Goal: Contribute content: Add original content to the website for others to see

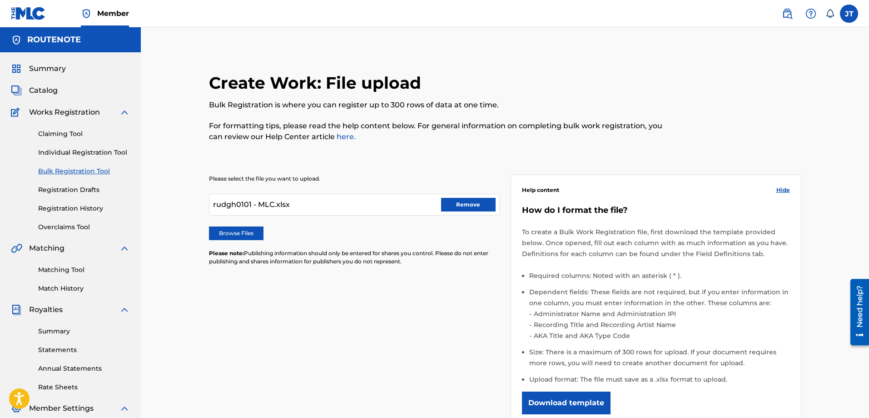
drag, startPoint x: 457, startPoint y: 202, endPoint x: 267, endPoint y: 273, distance: 202.1
click at [331, 291] on div "Please select the file you want to upload. rudgh0101 - MLC.xlsx Remove Browse F…" at bounding box center [505, 303] width 592 height 301
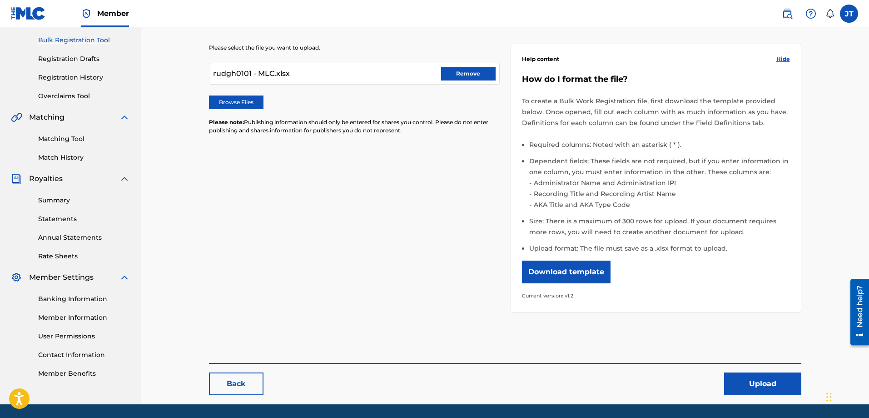
scroll to position [136, 0]
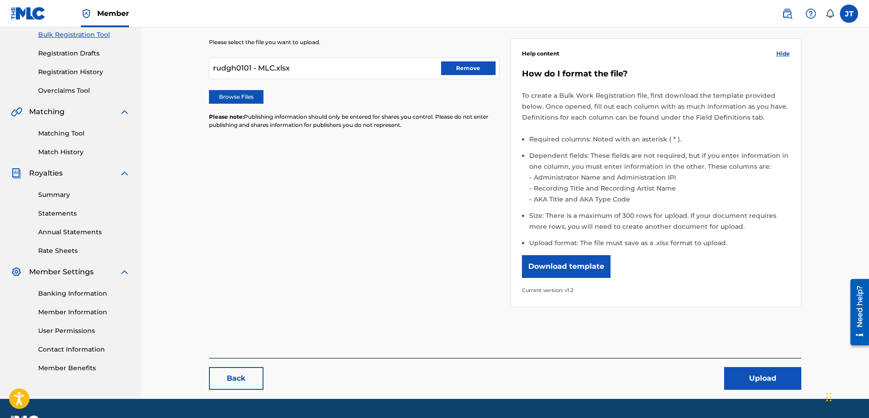
click at [763, 377] on button "Upload" at bounding box center [762, 378] width 77 height 23
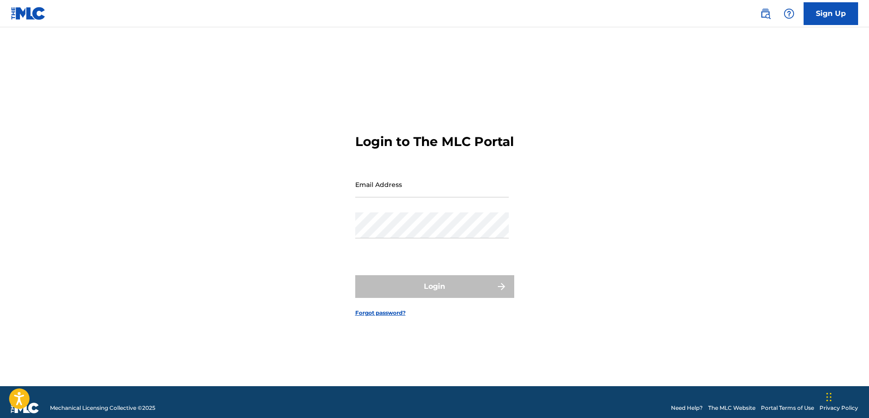
click at [403, 197] on input "Email Address" at bounding box center [432, 184] width 154 height 26
type input "[EMAIL_ADDRESS][DOMAIN_NAME]"
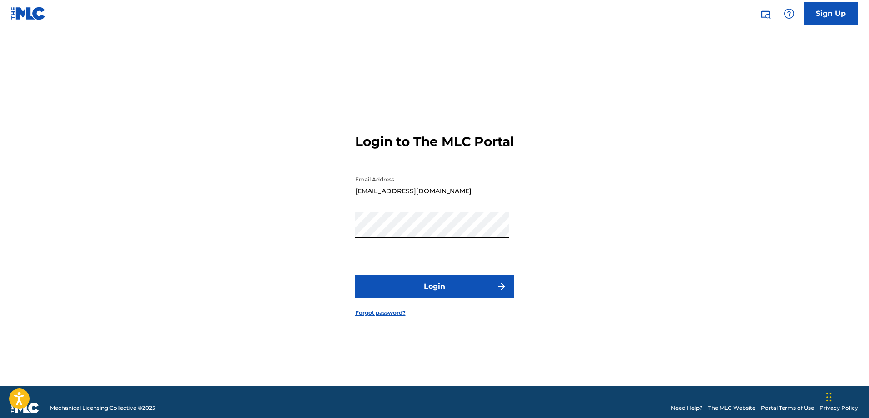
click at [408, 290] on button "Login" at bounding box center [434, 286] width 159 height 23
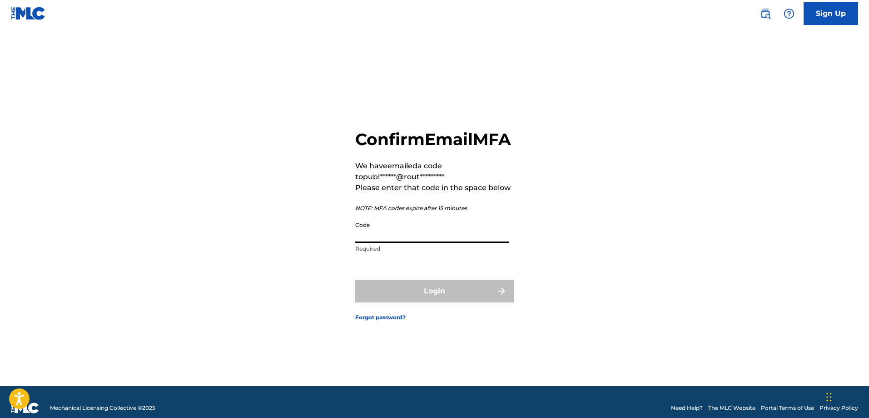
click at [380, 243] on input "Code" at bounding box center [432, 230] width 154 height 26
paste input "602303"
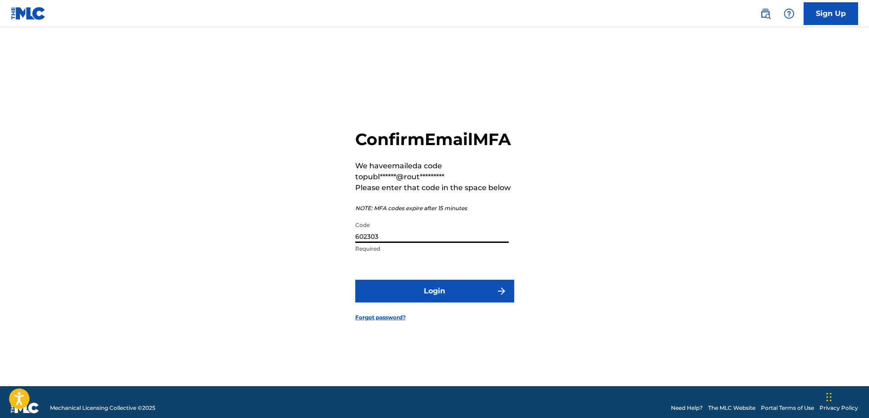
type input "602303"
click at [397, 302] on button "Login" at bounding box center [434, 290] width 159 height 23
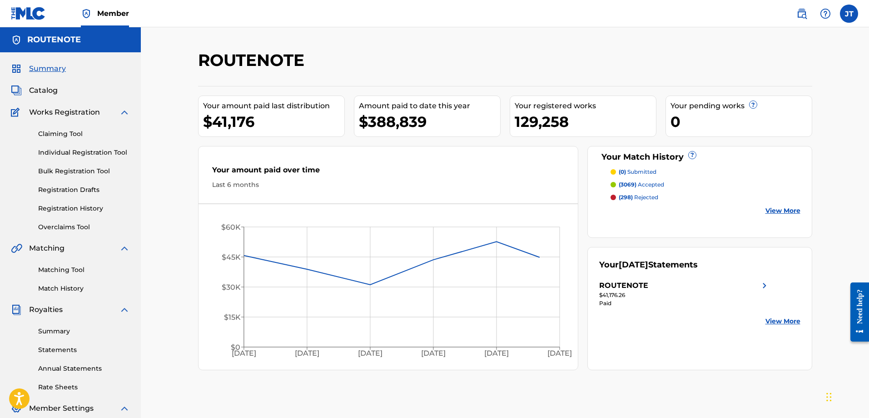
click at [50, 171] on link "Bulk Registration Tool" at bounding box center [84, 171] width 92 height 10
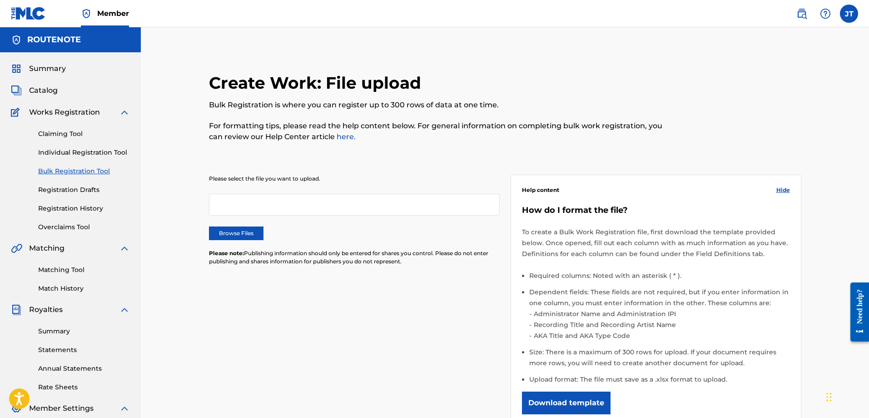
click at [219, 229] on label "Browse Files" at bounding box center [236, 233] width 55 height 14
click at [0, 0] on input "Browse Files" at bounding box center [0, 0] width 0 height 0
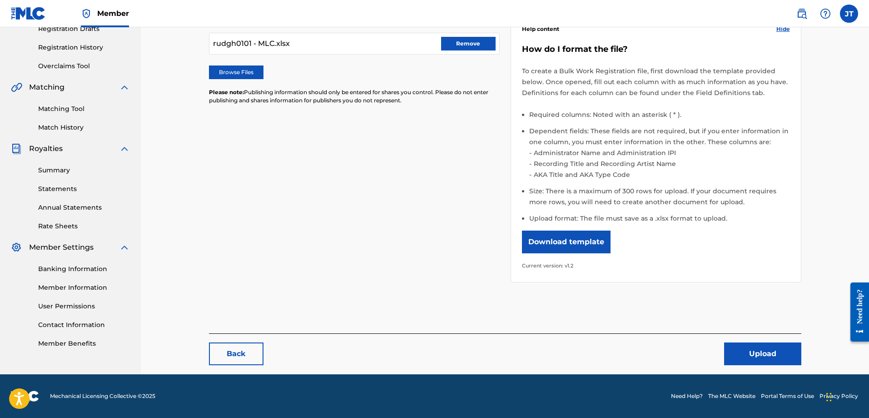
click at [755, 354] on button "Upload" at bounding box center [762, 353] width 77 height 23
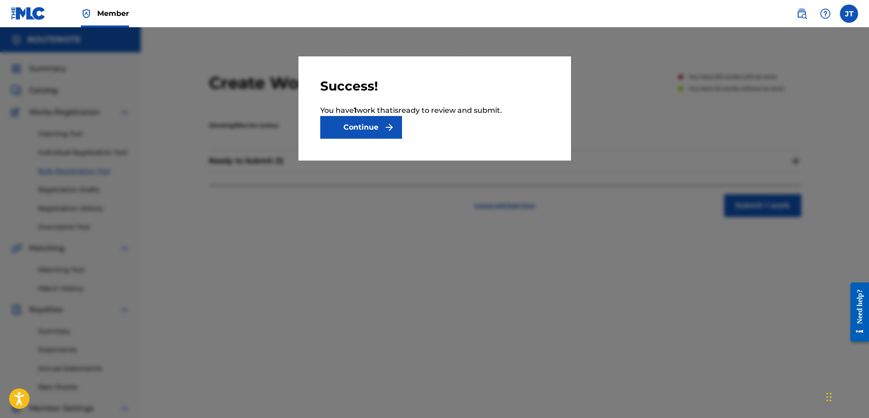
click at [369, 124] on button "Continue" at bounding box center [361, 127] width 82 height 23
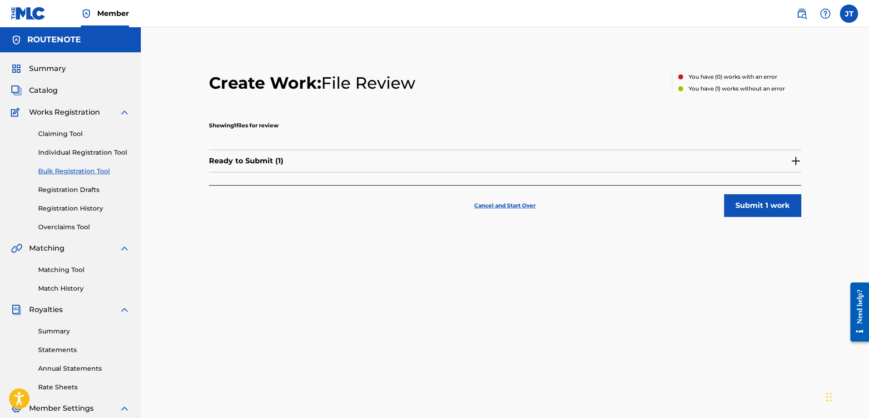
click at [777, 209] on button "Submit 1 work" at bounding box center [762, 205] width 77 height 23
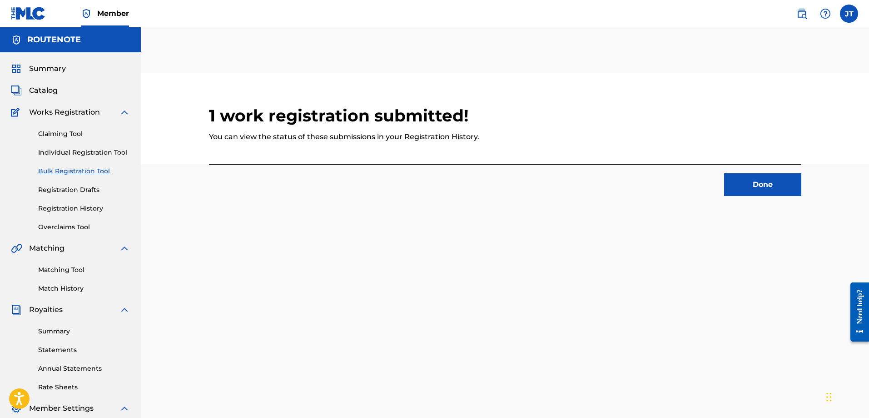
click at [740, 183] on button "Done" at bounding box center [762, 184] width 77 height 23
